Goal: Information Seeking & Learning: Find specific fact

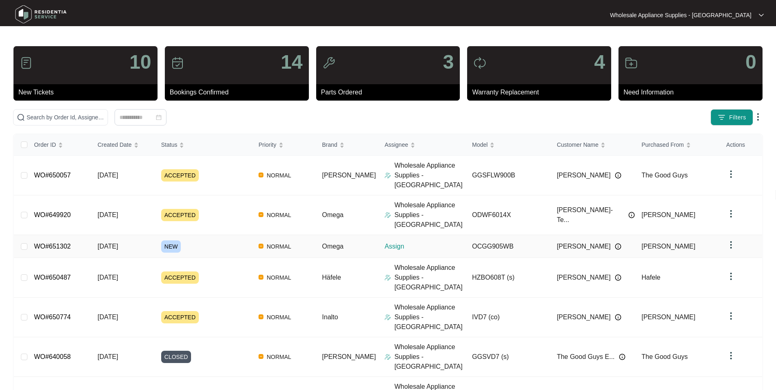
click at [104, 243] on span "[DATE]" at bounding box center [107, 246] width 20 height 7
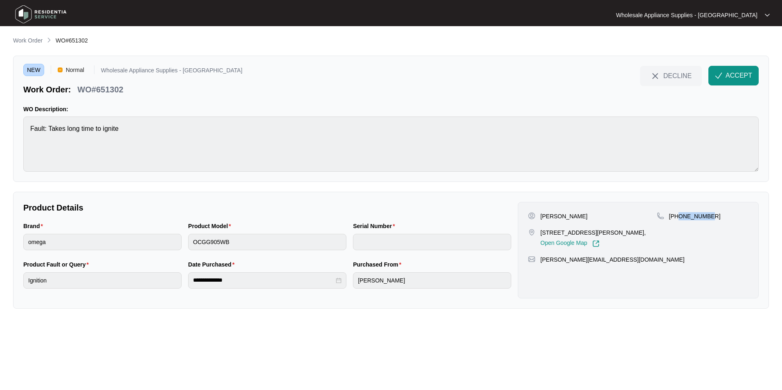
drag, startPoint x: 708, startPoint y: 216, endPoint x: 678, endPoint y: 218, distance: 29.5
click at [678, 218] on div "[PHONE_NUMBER]" at bounding box center [703, 216] width 92 height 8
copy p "404225545"
click at [112, 92] on p "WO#651302" at bounding box center [100, 89] width 46 height 11
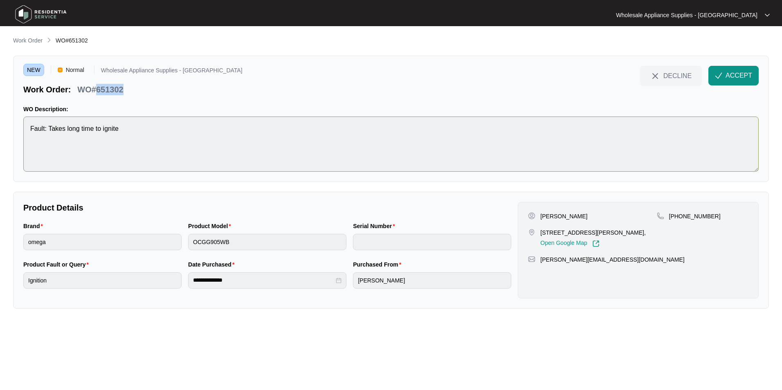
copy p "651302"
click at [151, 244] on div "Brand omega Product Model OCGG905WB Serial Number" at bounding box center [267, 241] width 494 height 38
click at [178, 281] on div "**********" at bounding box center [267, 279] width 494 height 38
drag, startPoint x: 615, startPoint y: 262, endPoint x: 540, endPoint y: 263, distance: 74.4
click at [540, 263] on div "[PERSON_NAME][EMAIL_ADDRESS][DOMAIN_NAME]" at bounding box center [638, 260] width 220 height 8
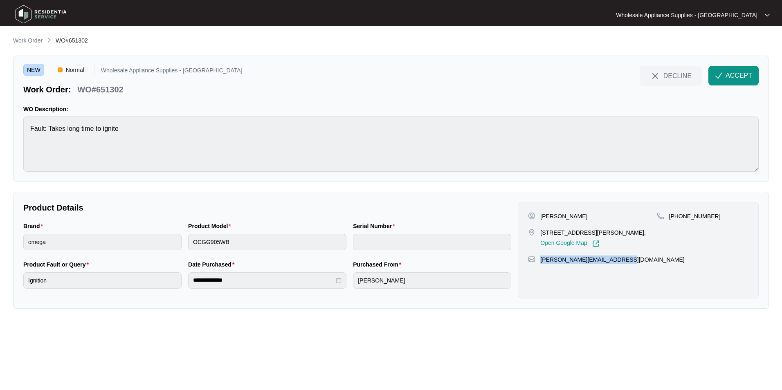
copy p "[PERSON_NAME][EMAIL_ADDRESS][DOMAIN_NAME]"
click at [719, 76] on img "button" at bounding box center [718, 75] width 7 height 7
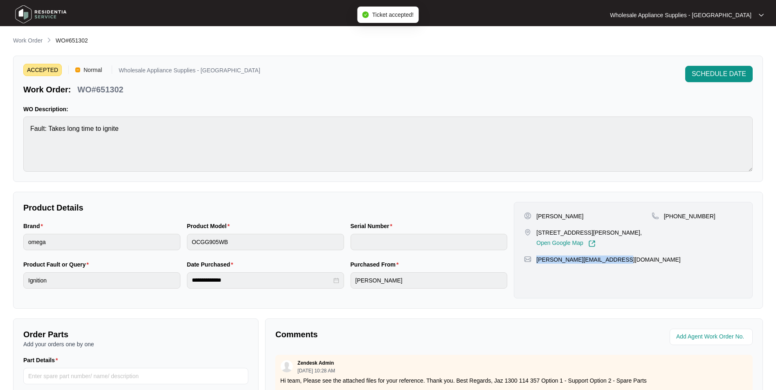
scroll to position [123, 0]
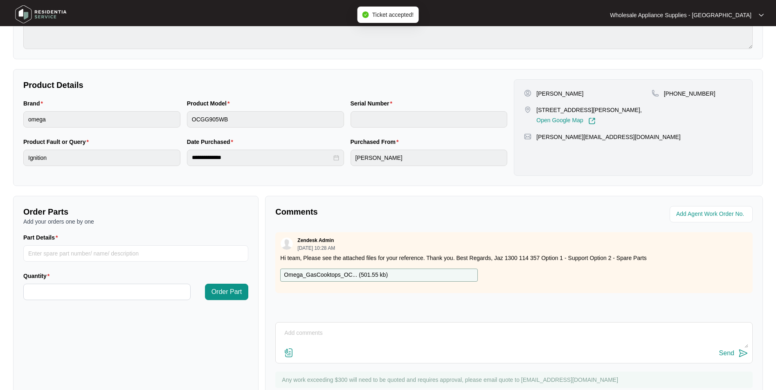
click at [361, 274] on p "Omega_GasCooktops_OC... ( 501.55 kb )" at bounding box center [336, 275] width 104 height 9
click at [475, 63] on div "**********" at bounding box center [387, 159] width 749 height 493
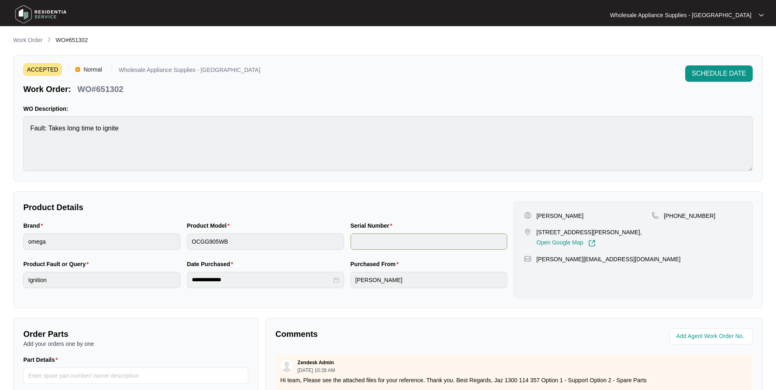
scroll to position [0, 0]
